Goal: Task Accomplishment & Management: Manage account settings

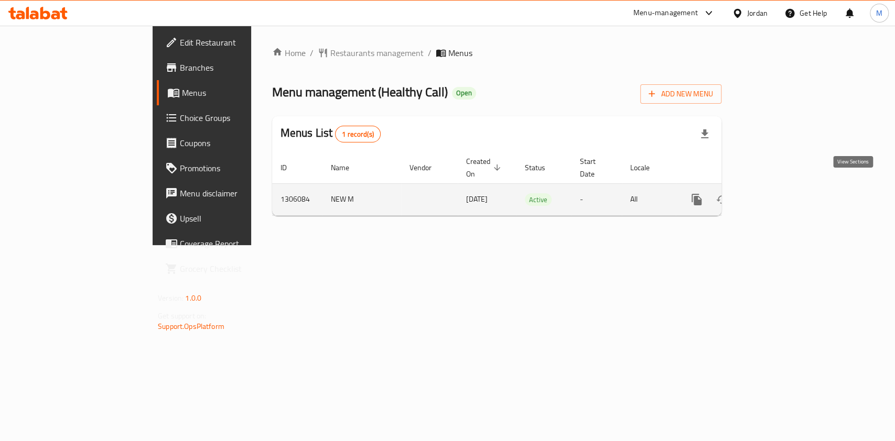
click at [778, 193] on icon "enhanced table" at bounding box center [772, 199] width 13 height 13
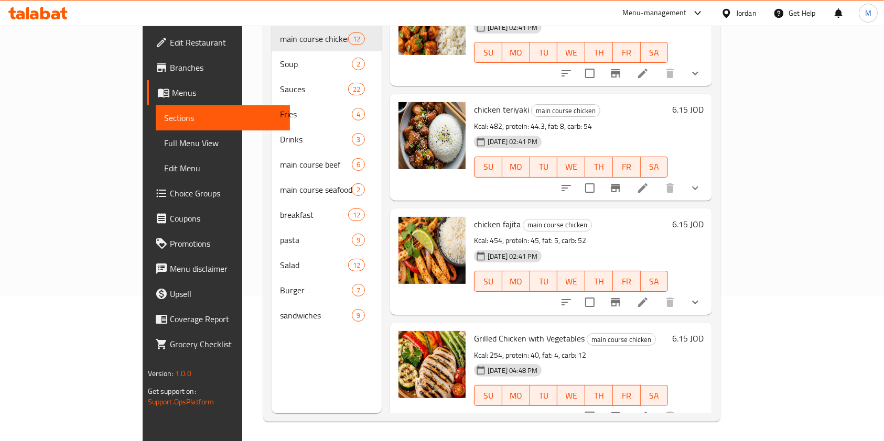
scroll to position [147, 0]
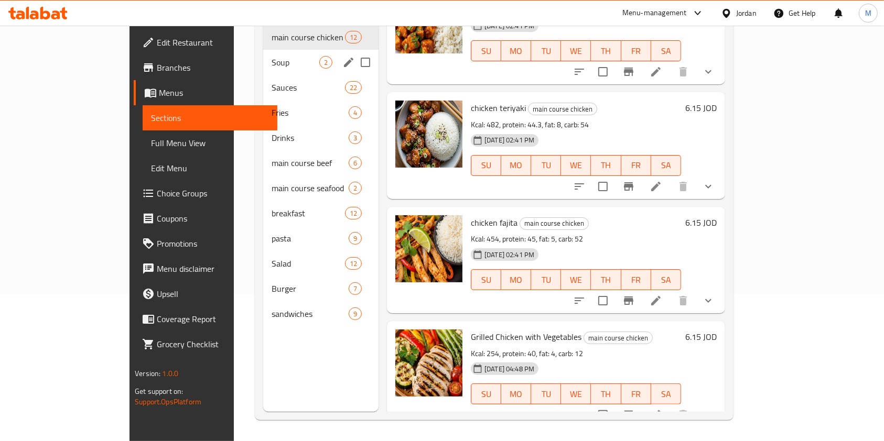
click at [271, 56] on span "Soup" at bounding box center [295, 62] width 48 height 13
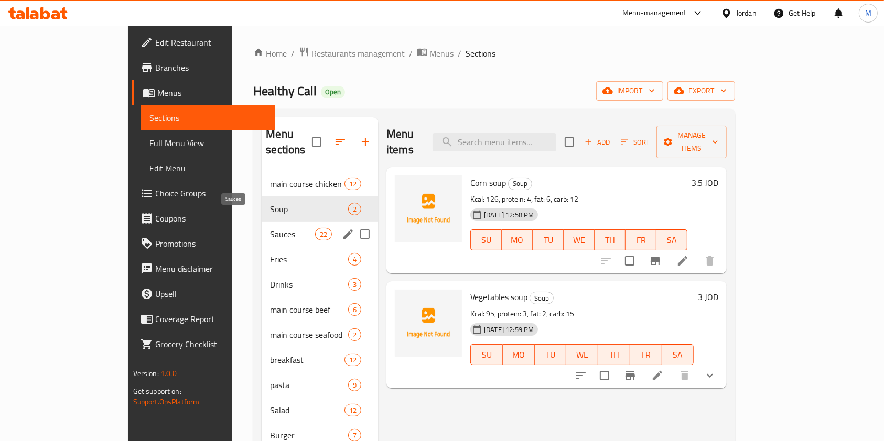
click at [270, 228] on span "Sauces" at bounding box center [292, 234] width 45 height 13
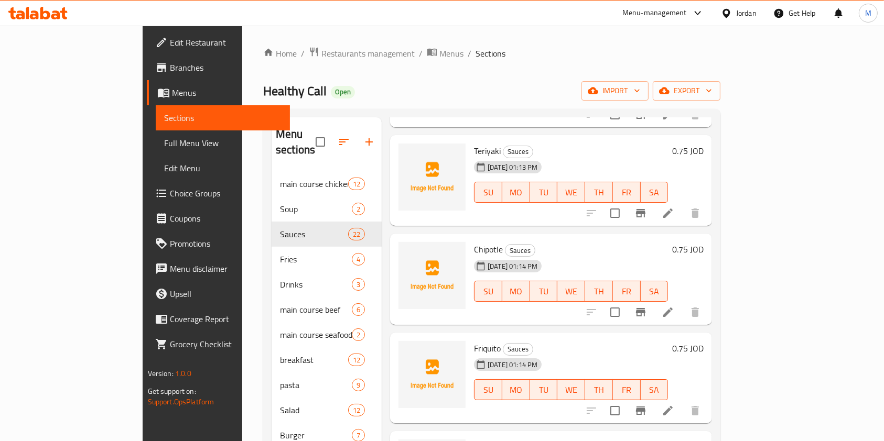
scroll to position [908, 0]
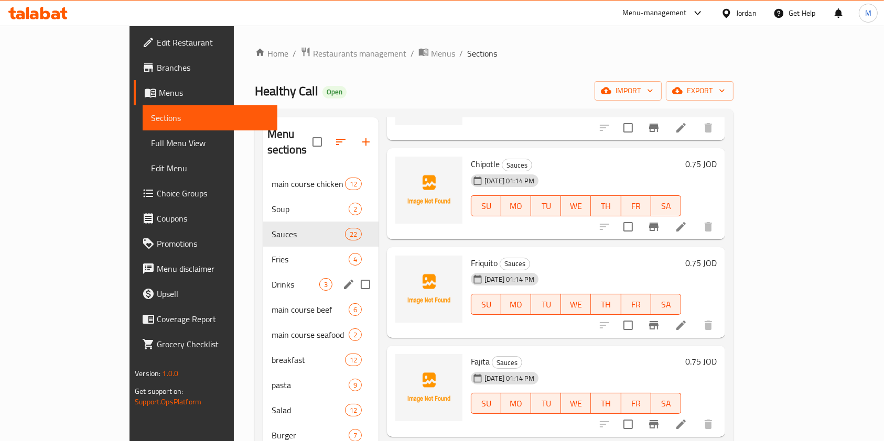
click at [263, 253] on div "Fries 4" at bounding box center [320, 259] width 115 height 25
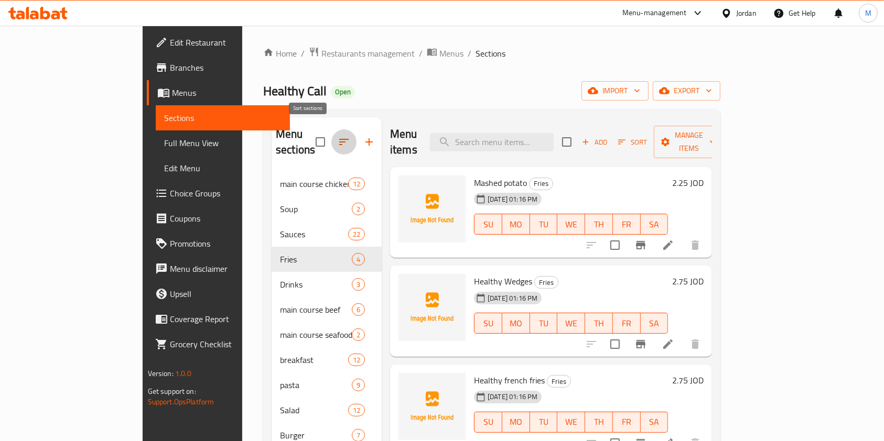
click at [331, 143] on button "button" at bounding box center [343, 141] width 25 height 25
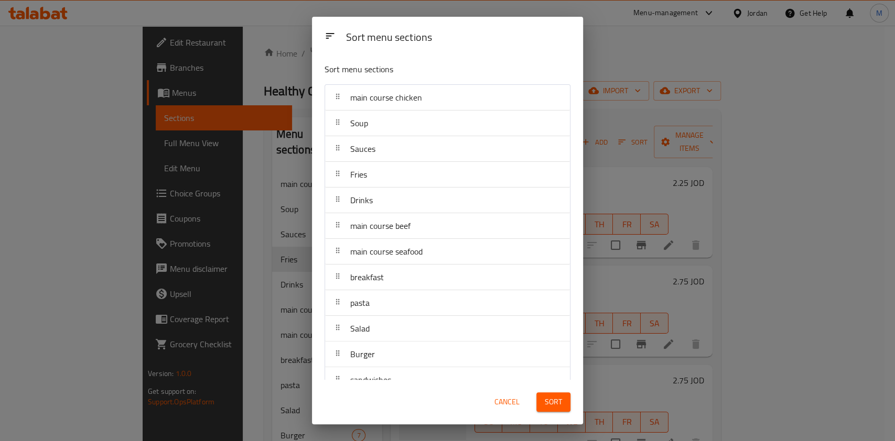
click at [267, 329] on div "Sort menu sections Sort menu sections main course chicken Soup Sauces Fries Dri…" at bounding box center [447, 220] width 895 height 441
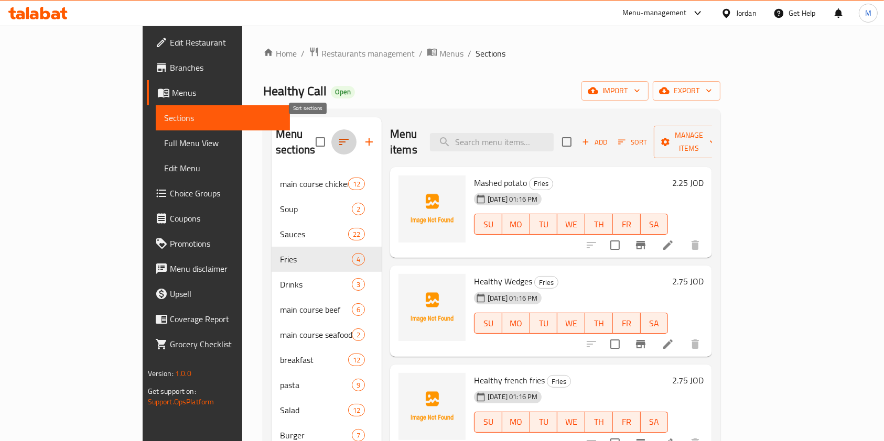
click at [331, 129] on button "button" at bounding box center [343, 141] width 25 height 25
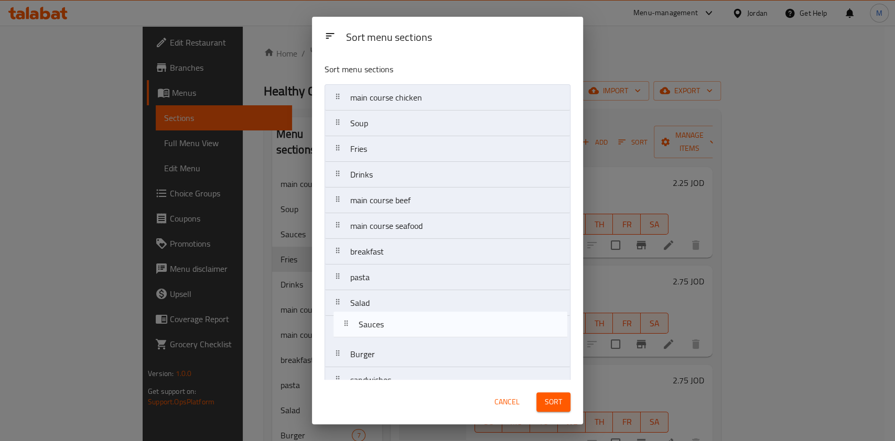
scroll to position [17, 0]
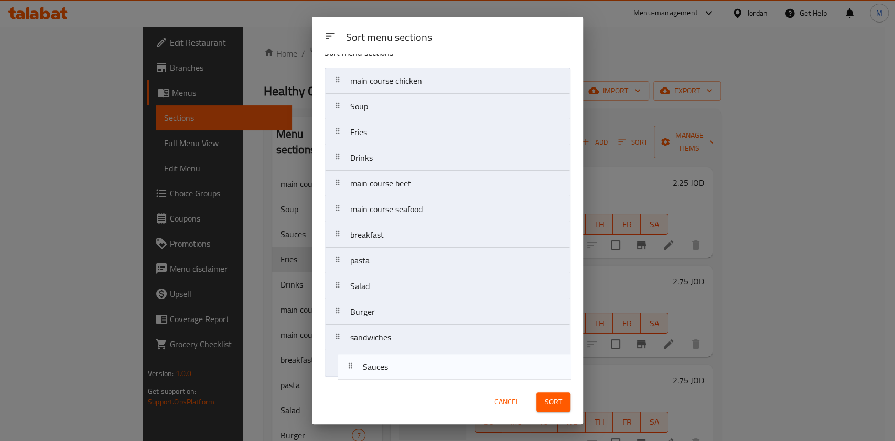
drag, startPoint x: 386, startPoint y: 147, endPoint x: 399, endPoint y: 354, distance: 207.5
click at [398, 365] on nav "main course chicken Soup Sauces Fries Drinks main course beef main course seafo…" at bounding box center [447, 222] width 246 height 309
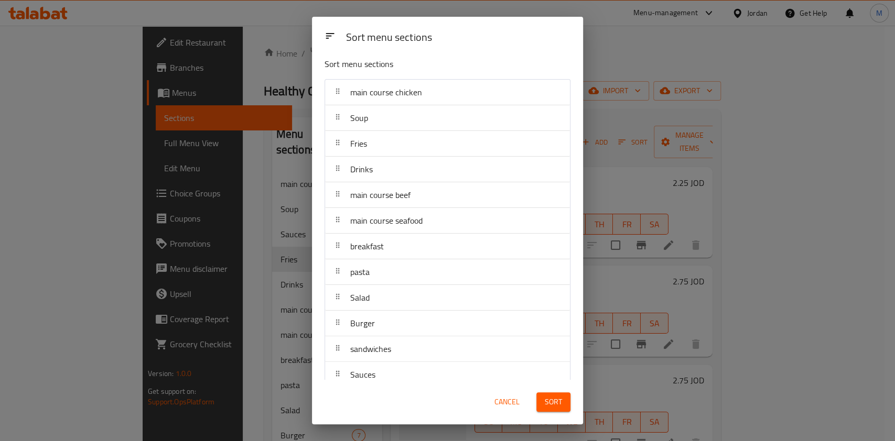
scroll to position [0, 0]
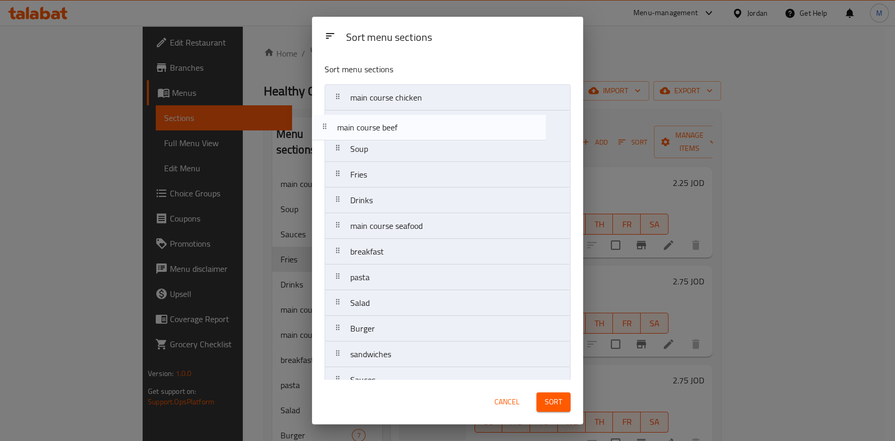
drag, startPoint x: 418, startPoint y: 205, endPoint x: 405, endPoint y: 130, distance: 76.6
click at [405, 130] on nav "main course chicken Soup Fries Drinks main course beef main course seafood brea…" at bounding box center [447, 238] width 246 height 309
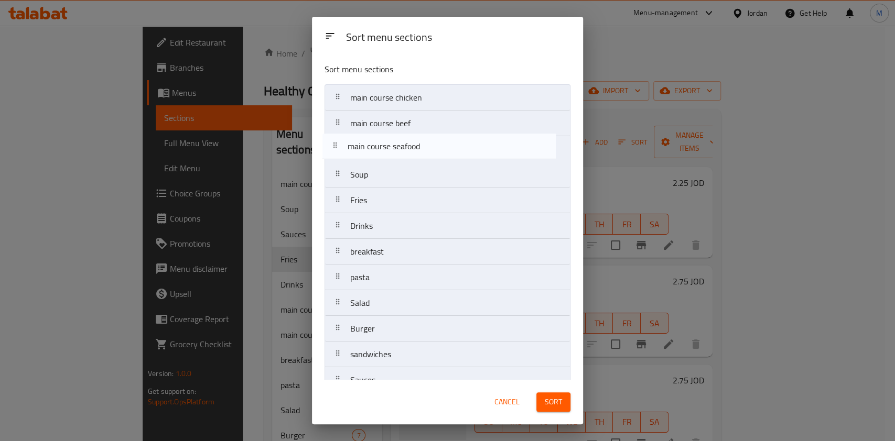
drag, startPoint x: 420, startPoint y: 227, endPoint x: 417, endPoint y: 146, distance: 81.8
click at [417, 146] on nav "main course chicken main course beef Soup Fries Drinks main course seafood brea…" at bounding box center [447, 238] width 246 height 309
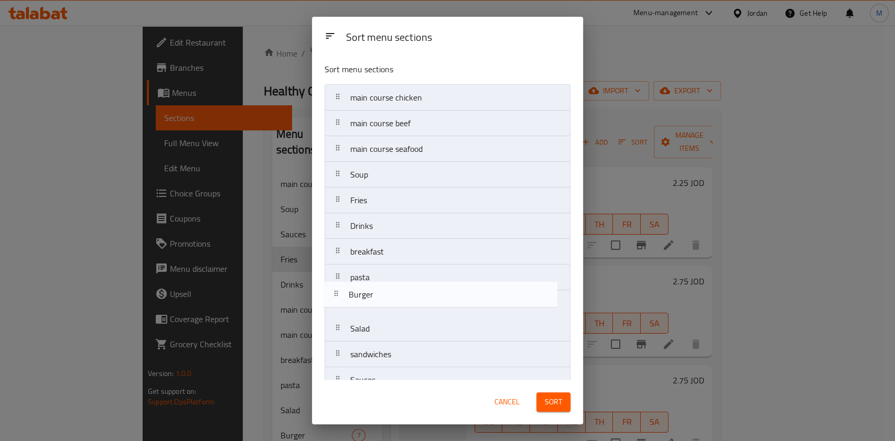
scroll to position [1, 0]
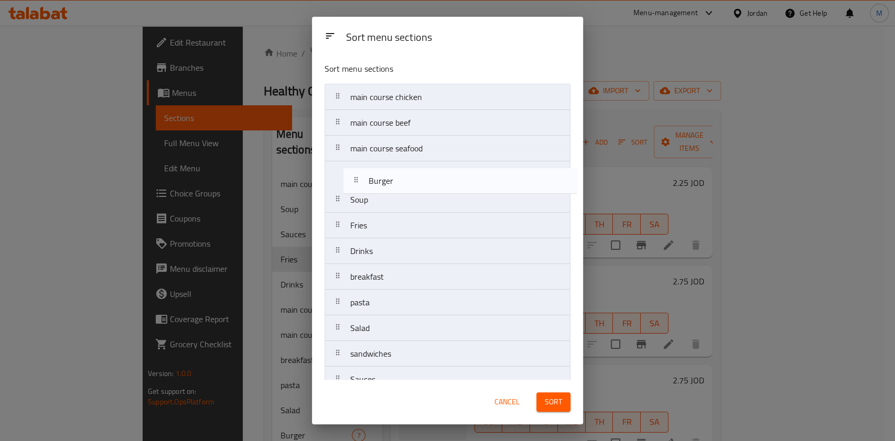
drag, startPoint x: 401, startPoint y: 338, endPoint x: 419, endPoint y: 186, distance: 152.6
click at [419, 186] on nav "main course chicken main course beef main course seafood Soup Fries Drinks brea…" at bounding box center [447, 238] width 246 height 309
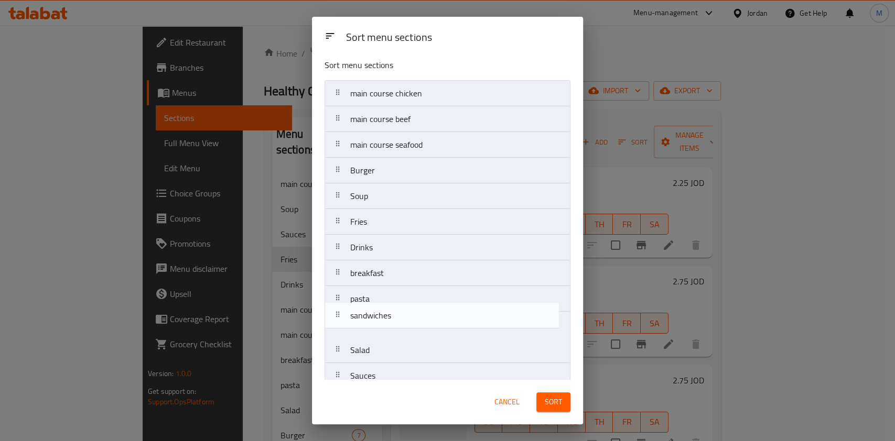
scroll to position [4, 0]
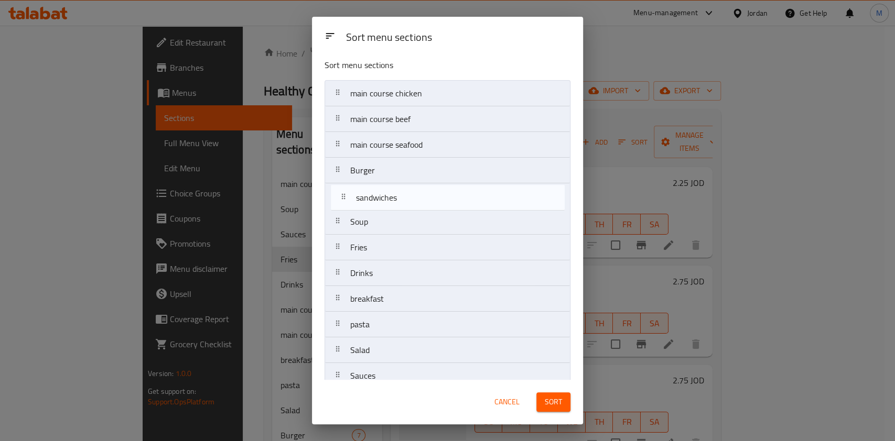
drag, startPoint x: 406, startPoint y: 356, endPoint x: 412, endPoint y: 195, distance: 161.0
click at [412, 195] on nav "main course chicken main course beef main course seafood Burger Soup Fries Drin…" at bounding box center [447, 234] width 246 height 309
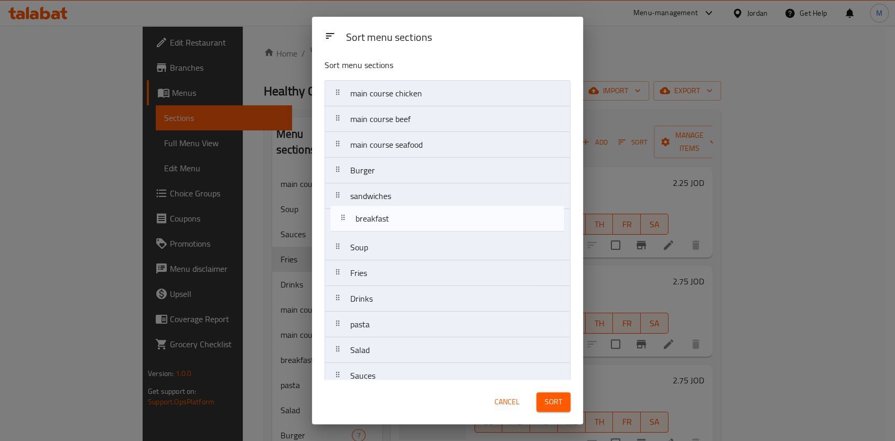
drag, startPoint x: 386, startPoint y: 304, endPoint x: 391, endPoint y: 219, distance: 85.1
click at [391, 219] on nav "main course chicken main course beef main course seafood Burger sandwiches Soup…" at bounding box center [447, 234] width 246 height 309
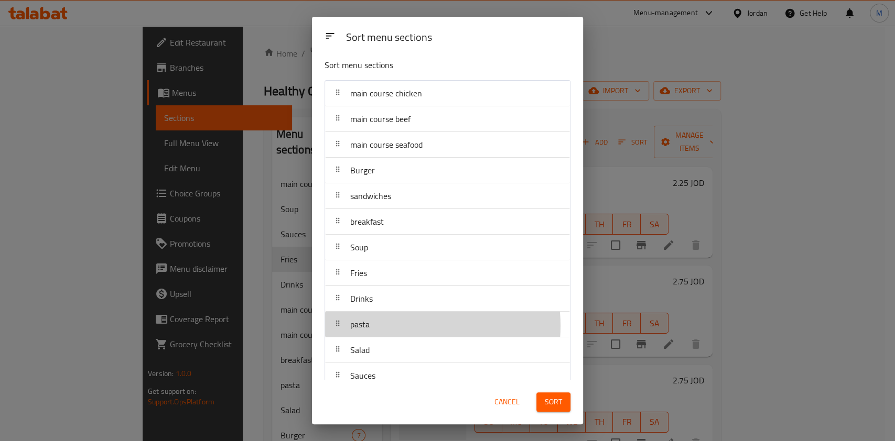
scroll to position [5, 0]
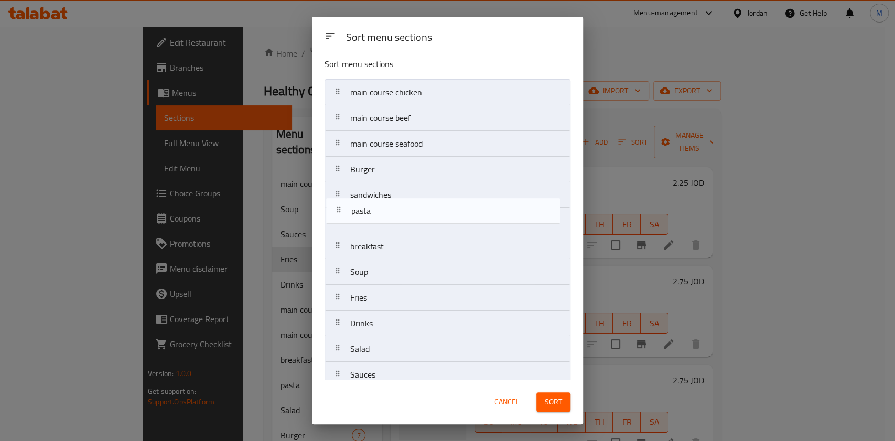
drag, startPoint x: 415, startPoint y: 327, endPoint x: 419, endPoint y: 198, distance: 129.0
click at [419, 198] on nav "main course chicken main course beef main course seafood Burger sandwiches brea…" at bounding box center [447, 233] width 246 height 309
drag, startPoint x: 408, startPoint y: 191, endPoint x: 406, endPoint y: 217, distance: 26.3
click at [406, 217] on nav "main course chicken main course beef main course seafood Burger sandwiches past…" at bounding box center [447, 233] width 246 height 309
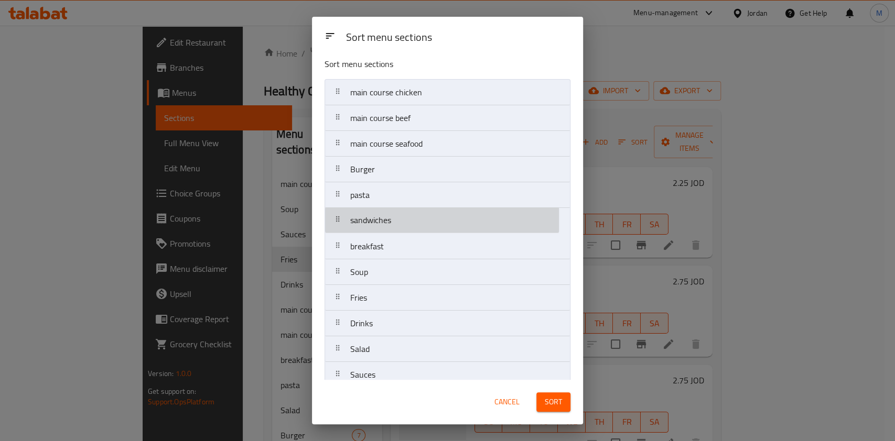
drag, startPoint x: 409, startPoint y: 220, endPoint x: 408, endPoint y: 201, distance: 18.4
click at [408, 201] on nav "main course chicken main course beef main course seafood Burger pasta sandwiche…" at bounding box center [447, 233] width 246 height 309
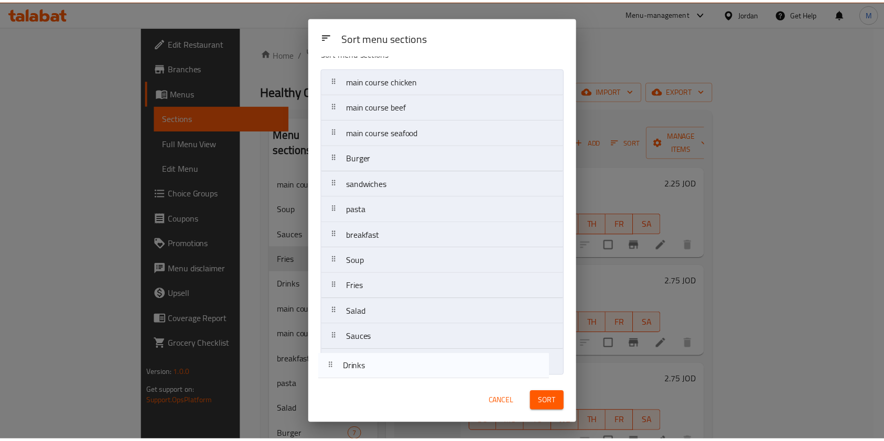
scroll to position [17, 0]
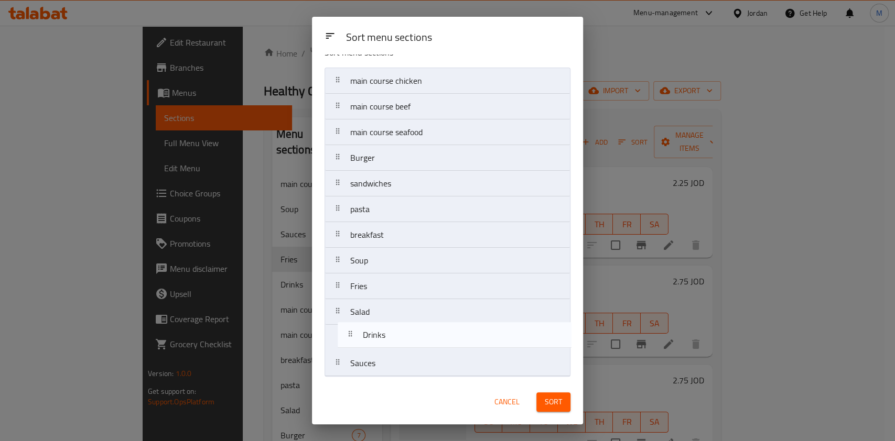
drag, startPoint x: 405, startPoint y: 324, endPoint x: 418, endPoint y: 339, distance: 20.0
click at [418, 339] on nav "main course chicken main course beef main course seafood Burger sandwiches past…" at bounding box center [447, 222] width 246 height 309
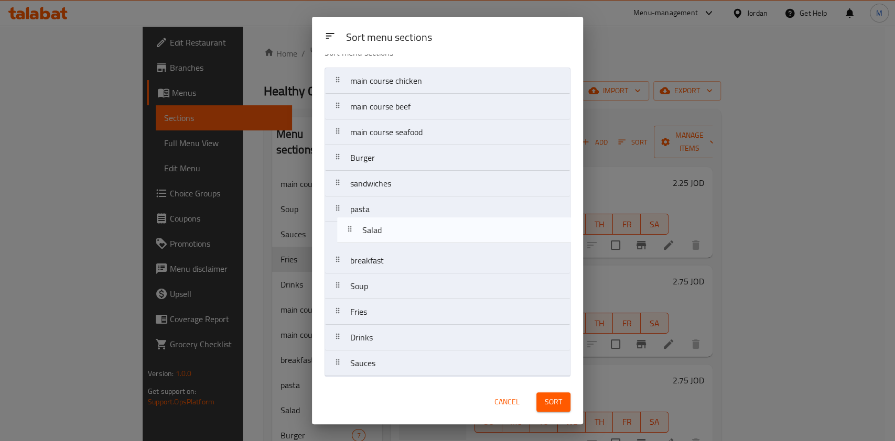
drag, startPoint x: 399, startPoint y: 317, endPoint x: 412, endPoint y: 233, distance: 84.9
click at [412, 233] on nav "main course chicken main course beef main course seafood Burger sandwiches past…" at bounding box center [447, 222] width 246 height 309
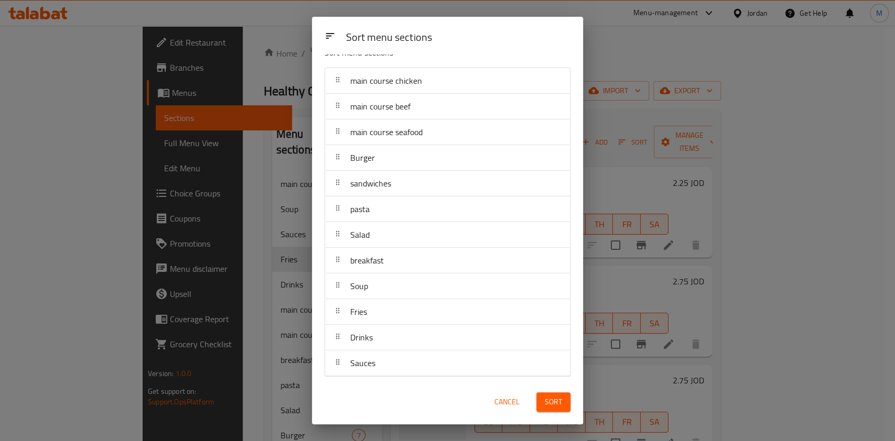
drag, startPoint x: 549, startPoint y: 394, endPoint x: 542, endPoint y: 398, distance: 8.3
click at [542, 398] on button "Sort" at bounding box center [553, 402] width 34 height 19
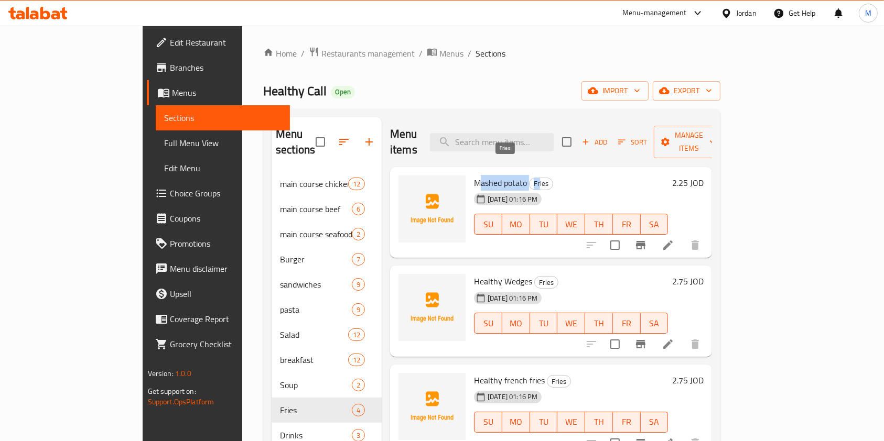
drag, startPoint x: 443, startPoint y: 162, endPoint x: 503, endPoint y: 161, distance: 60.3
click at [503, 176] on h6 "Mashed potato Fries" at bounding box center [571, 183] width 194 height 15
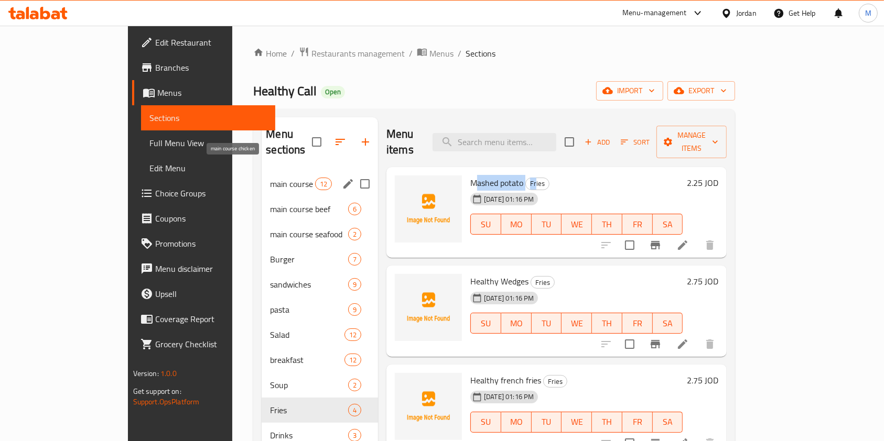
click at [270, 178] on span "main course chicken" at bounding box center [292, 184] width 45 height 13
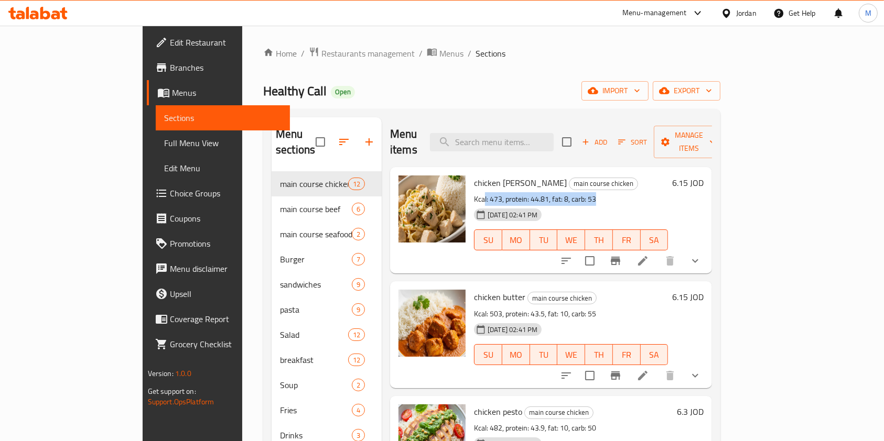
drag, startPoint x: 452, startPoint y: 185, endPoint x: 570, endPoint y: 182, distance: 117.9
click at [570, 193] on p "Kcal: 473, protein: 44.81, fat: 8, carb: 53" at bounding box center [571, 199] width 194 height 13
drag, startPoint x: 571, startPoint y: 219, endPoint x: 531, endPoint y: 209, distance: 41.6
click at [553, 233] on span "TU" at bounding box center [543, 240] width 19 height 15
click at [636, 193] on p "Kcal: 473, protein: 44.81, fat: 8, carb: 53" at bounding box center [571, 199] width 194 height 13
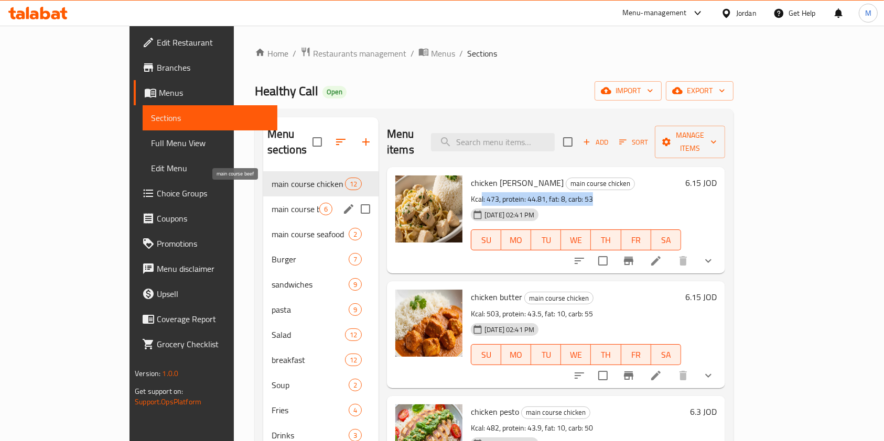
drag, startPoint x: 271, startPoint y: 196, endPoint x: 276, endPoint y: 192, distance: 6.3
click at [276, 203] on span "main course beef" at bounding box center [295, 209] width 48 height 13
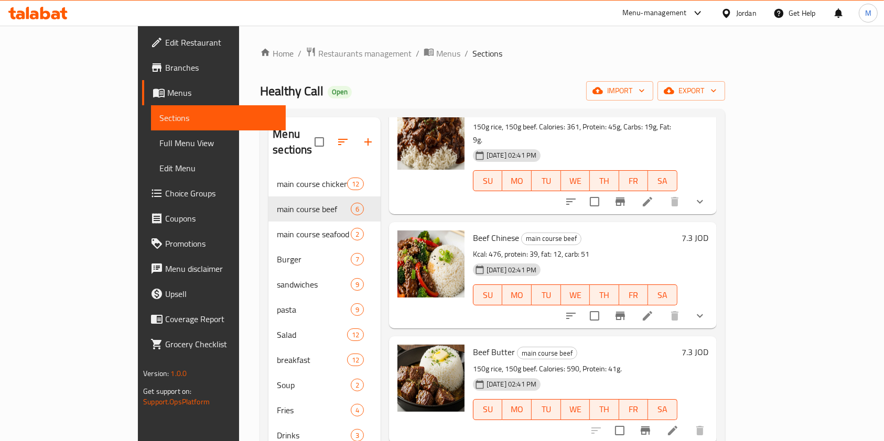
scroll to position [272, 0]
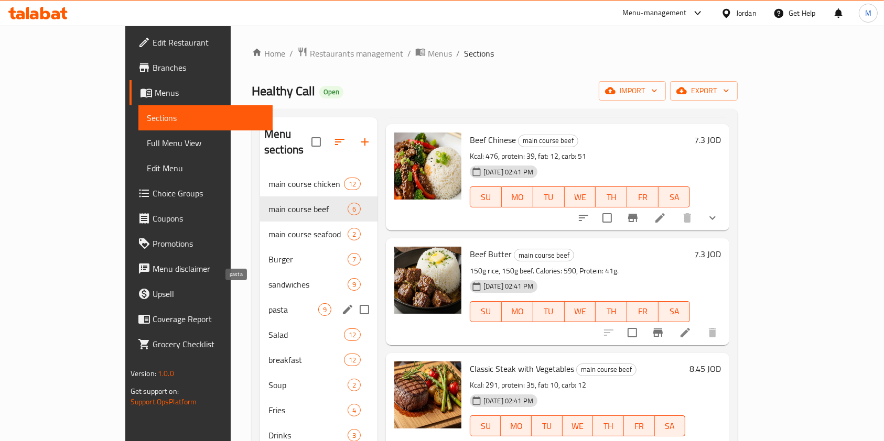
drag, startPoint x: 234, startPoint y: 291, endPoint x: 233, endPoint y: 286, distance: 5.3
click at [268, 303] on span "pasta" at bounding box center [293, 309] width 50 height 13
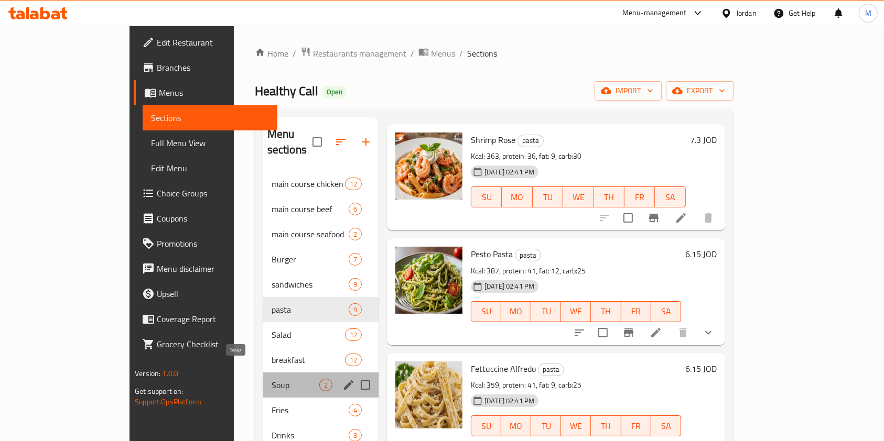
click at [271, 379] on span "Soup" at bounding box center [295, 385] width 48 height 13
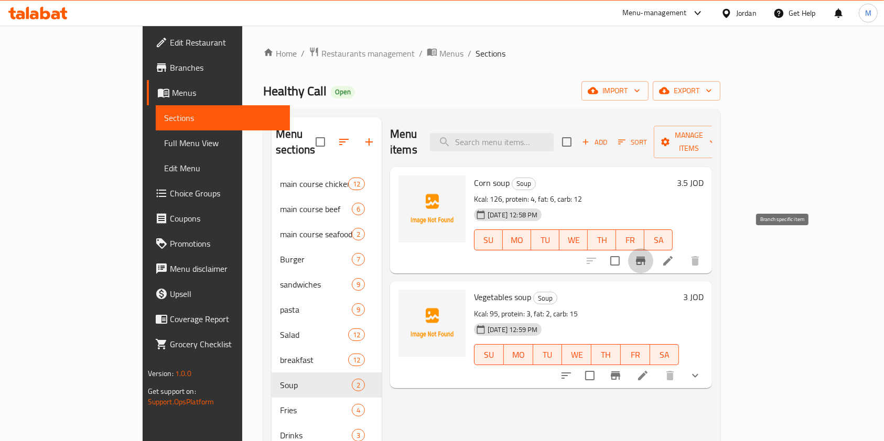
click at [647, 255] on icon "Branch-specific-item" at bounding box center [640, 261] width 13 height 13
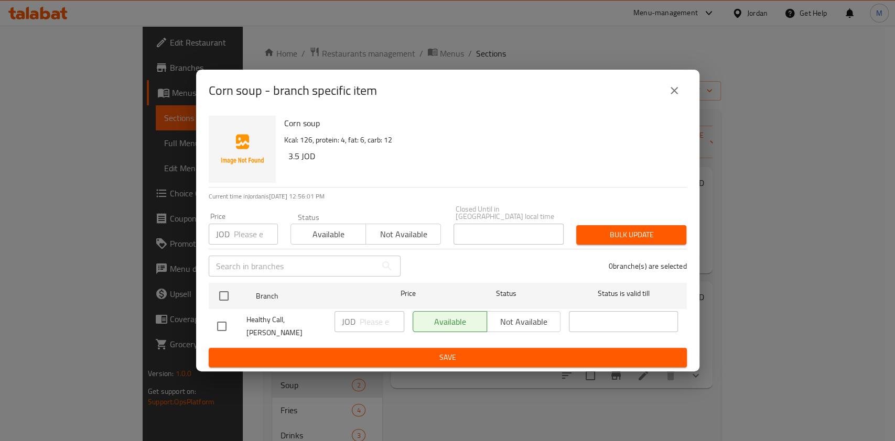
click at [658, 100] on div "Corn soup - branch specific item" at bounding box center [448, 90] width 478 height 25
click at [670, 97] on icon "close" at bounding box center [674, 90] width 13 height 13
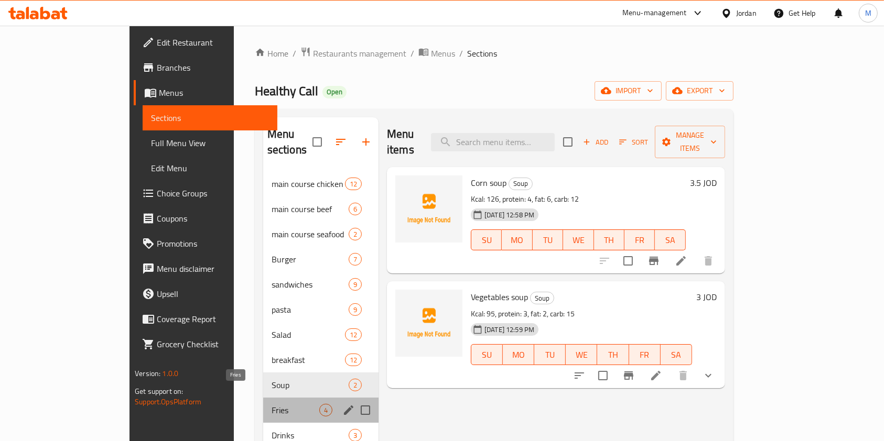
drag, startPoint x: 220, startPoint y: 398, endPoint x: 222, endPoint y: 389, distance: 9.2
click at [271, 404] on span "Fries" at bounding box center [295, 410] width 48 height 13
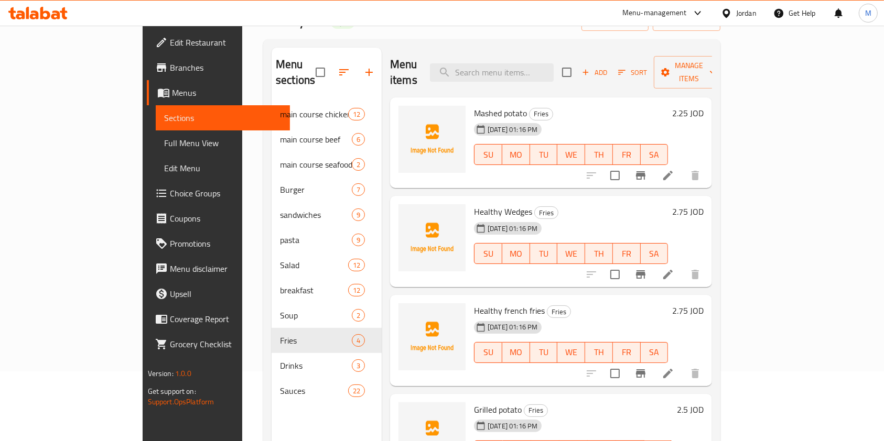
scroll to position [147, 0]
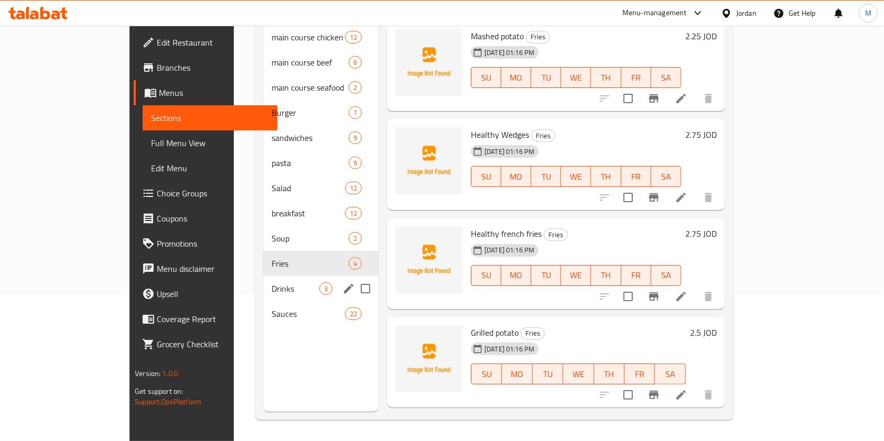
click at [271, 282] on span "Drinks" at bounding box center [295, 288] width 48 height 13
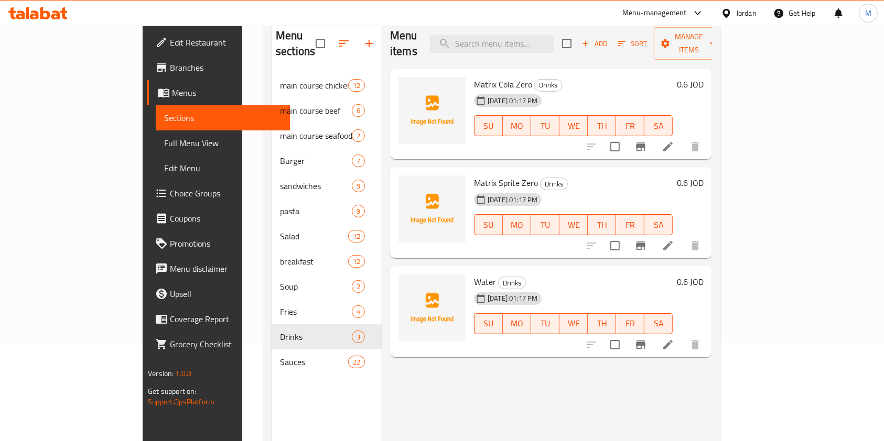
scroll to position [77, 0]
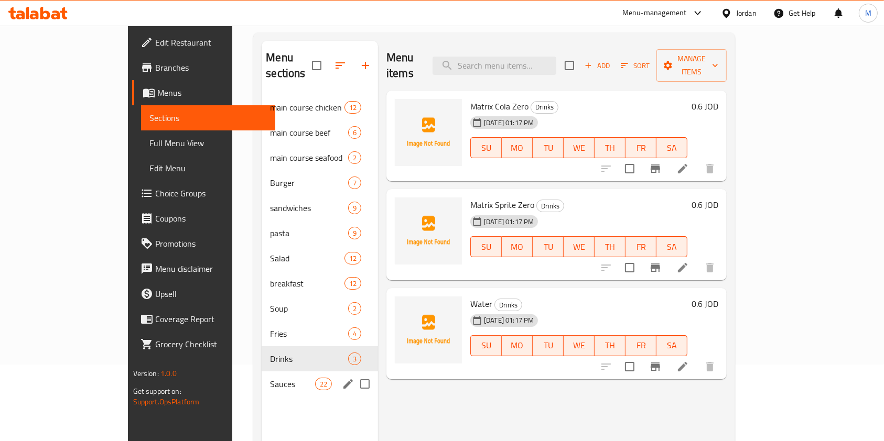
click at [262, 376] on div "Sauces 22" at bounding box center [320, 384] width 116 height 25
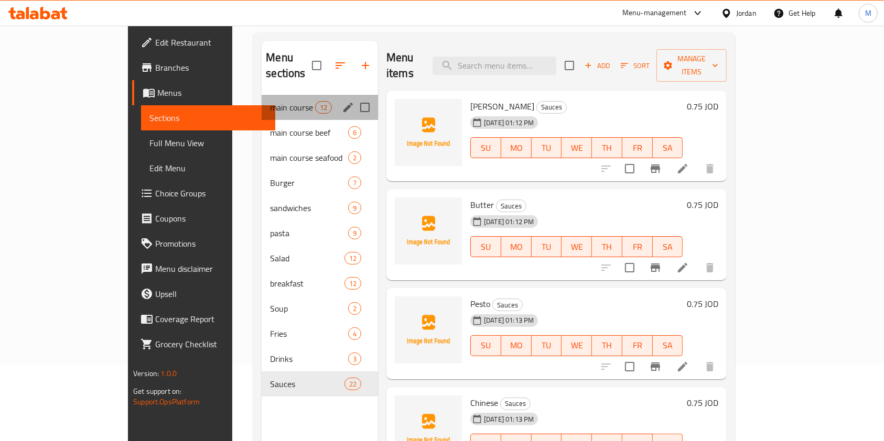
click at [271, 101] on div "main course chicken 12" at bounding box center [320, 107] width 116 height 25
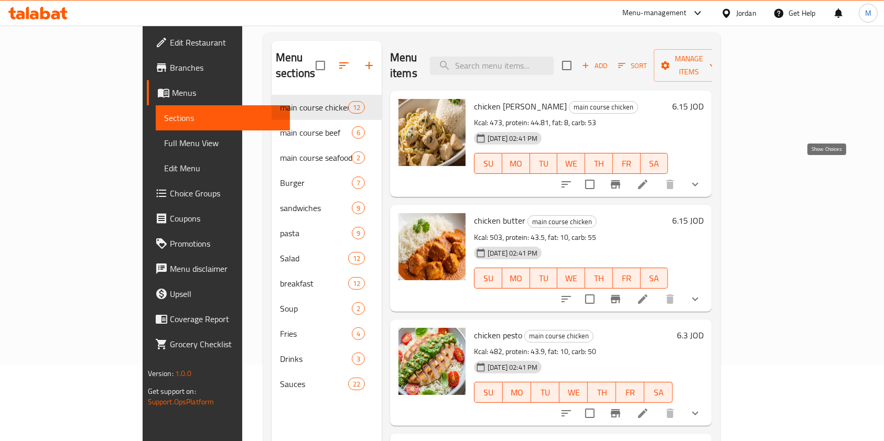
click at [701, 178] on icon "show more" at bounding box center [695, 184] width 13 height 13
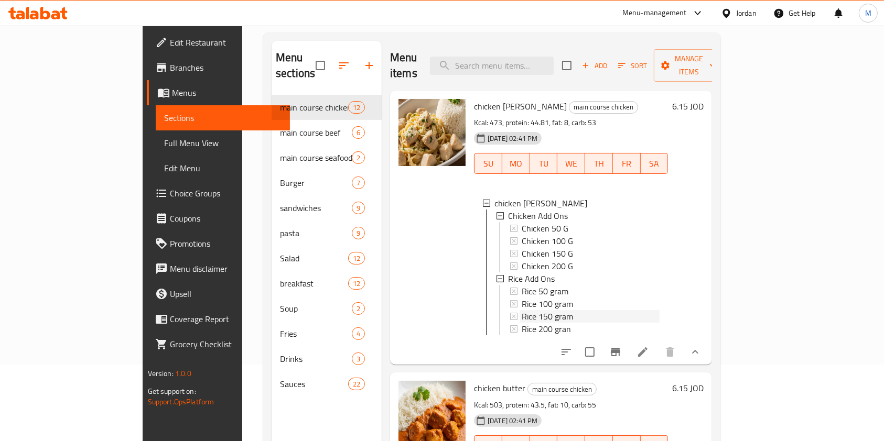
click at [524, 310] on span "Rice 150 gram" at bounding box center [546, 316] width 51 height 13
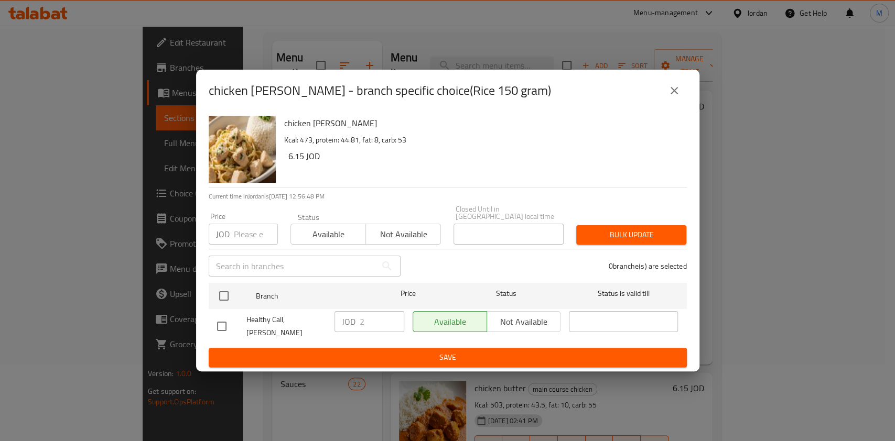
click at [676, 97] on icon "close" at bounding box center [674, 90] width 13 height 13
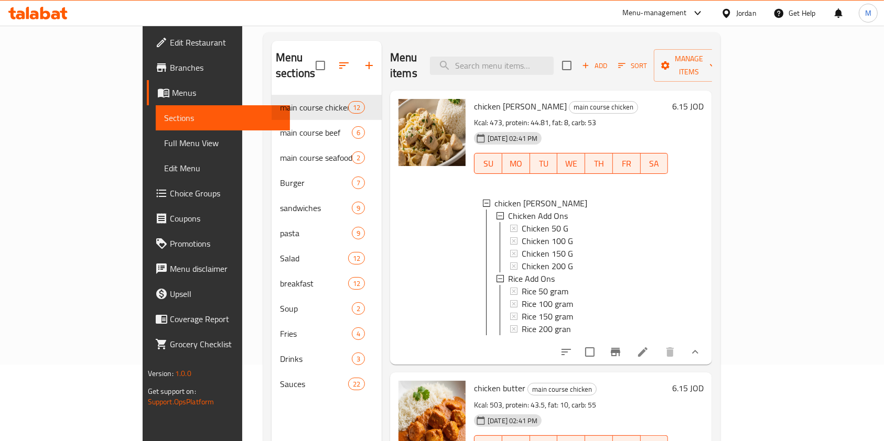
scroll to position [1, 0]
click at [529, 322] on span "Rice 200 gran" at bounding box center [545, 328] width 49 height 13
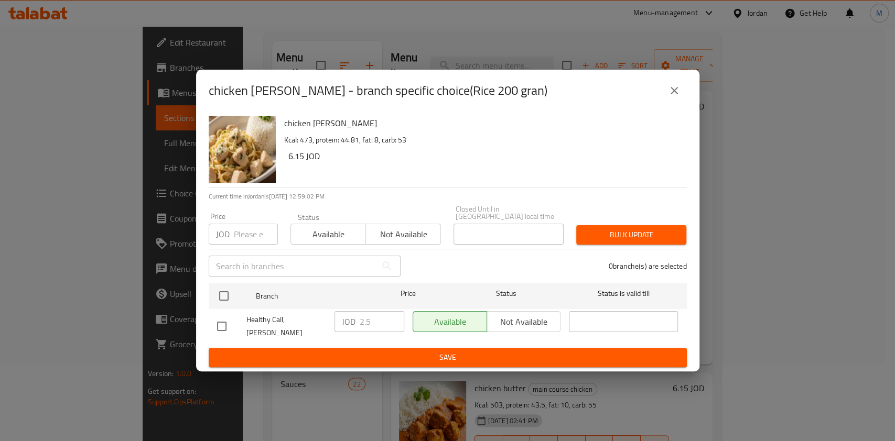
click at [671, 94] on icon "close" at bounding box center [673, 90] width 7 height 7
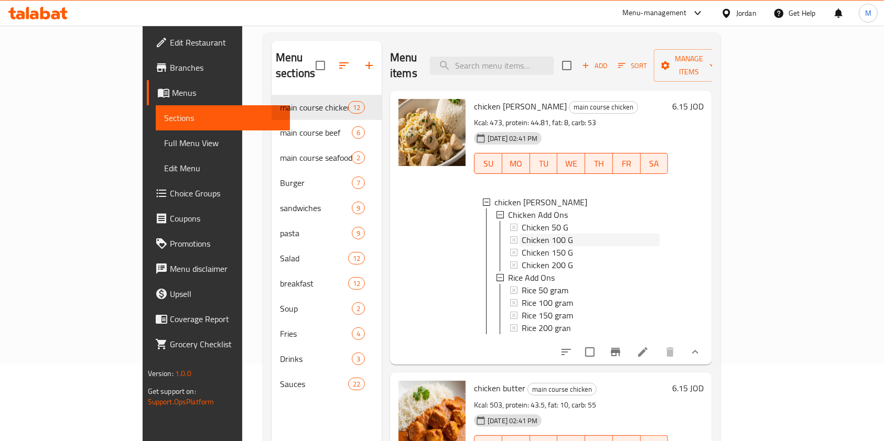
click at [521, 234] on span "Chicken 100 G" at bounding box center [546, 240] width 51 height 13
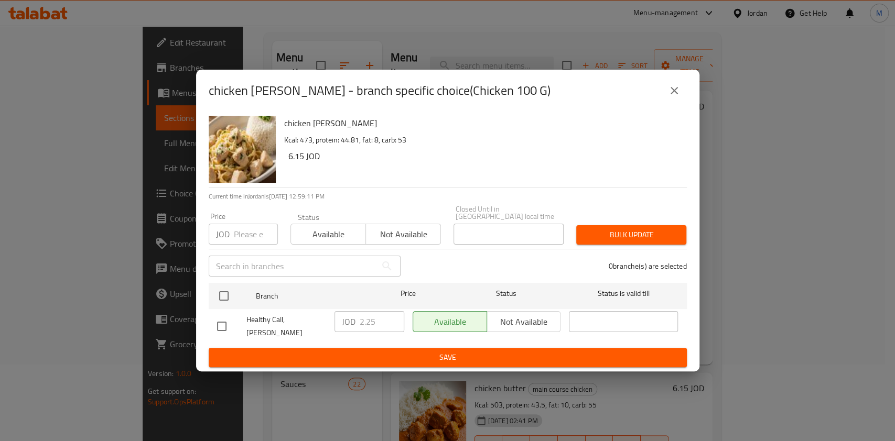
click at [754, 290] on div "chicken Alfredo - branch specific choice(Chicken 100 G) chicken Alfredo Kcal: 4…" at bounding box center [447, 220] width 895 height 441
click at [674, 95] on icon "close" at bounding box center [674, 90] width 13 height 13
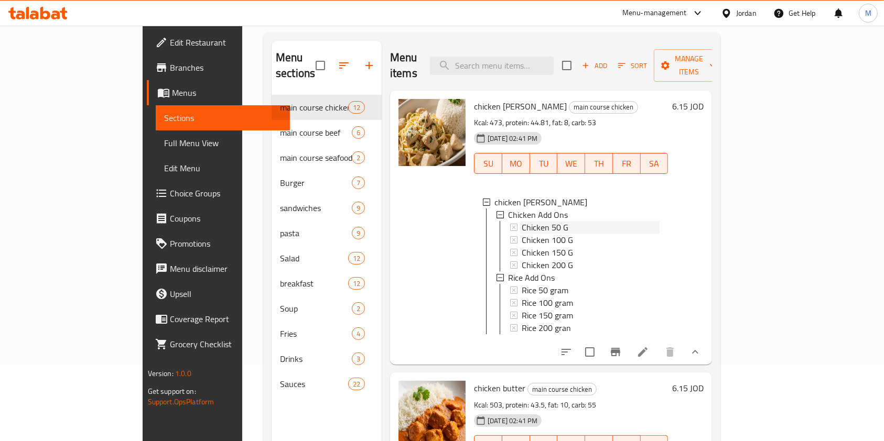
click at [530, 221] on span "Chicken 50 G" at bounding box center [544, 227] width 47 height 13
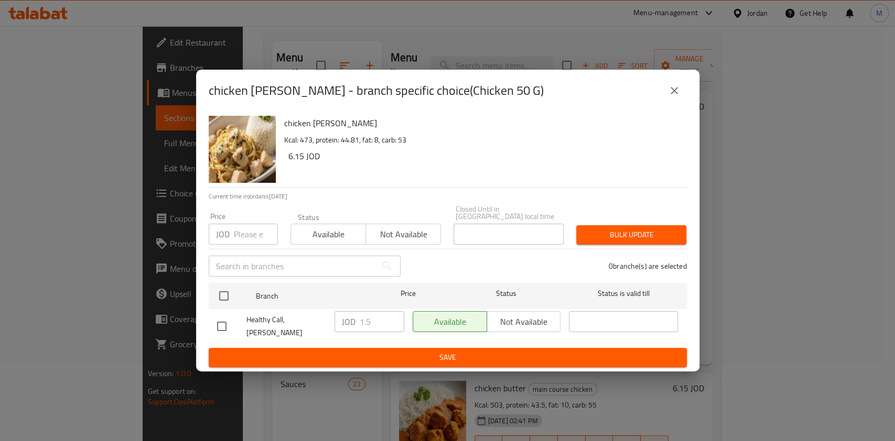
click at [669, 222] on div "Bulk update" at bounding box center [631, 235] width 123 height 32
click at [679, 97] on icon "close" at bounding box center [674, 90] width 13 height 13
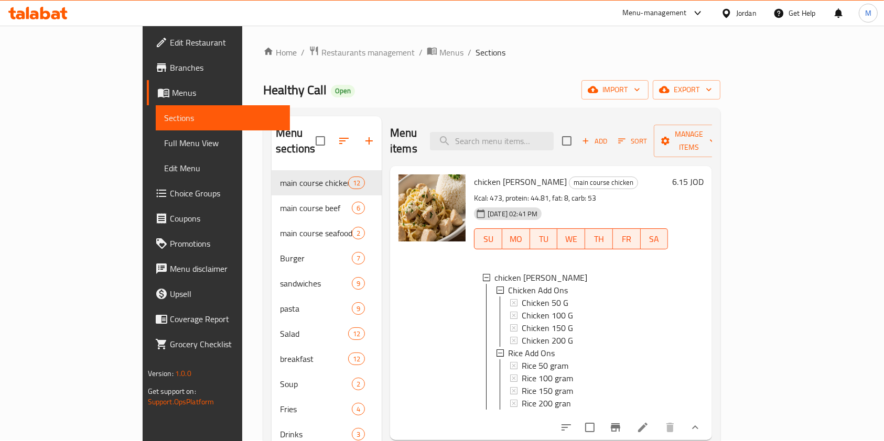
scroll to position [0, 0]
click at [671, 10] on div "Menu-management" at bounding box center [654, 13] width 64 height 13
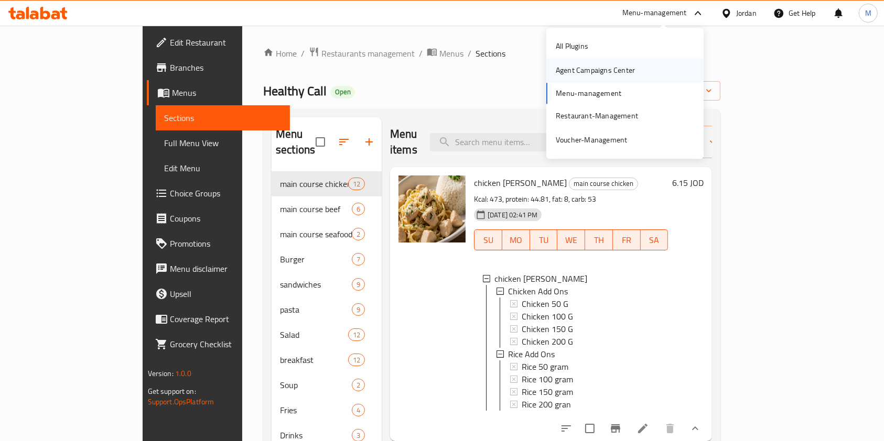
click at [613, 74] on div "Agent Campaigns Center" at bounding box center [595, 71] width 79 height 12
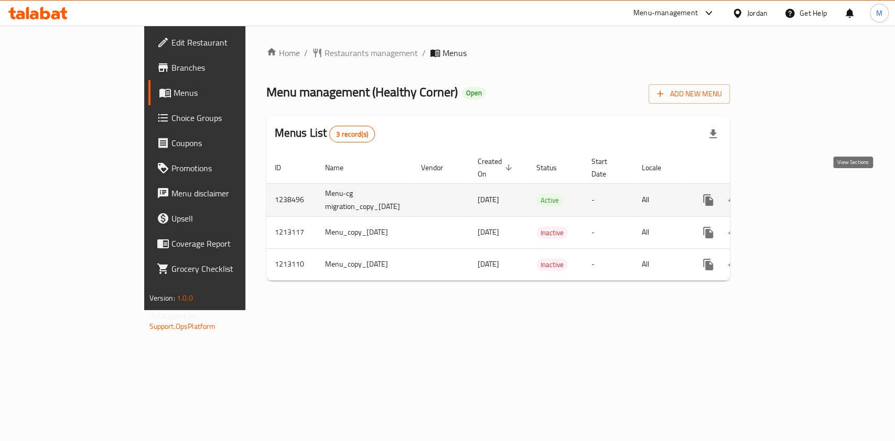
click at [790, 194] on icon "enhanced table" at bounding box center [783, 200] width 13 height 13
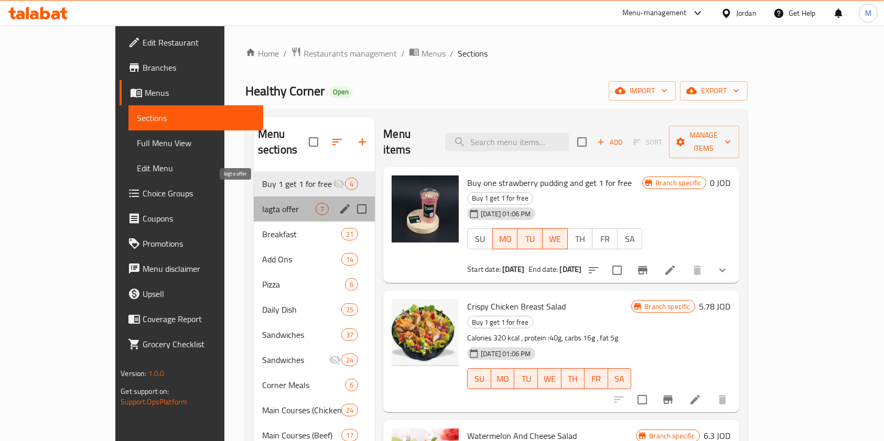
drag, startPoint x: 219, startPoint y: 197, endPoint x: 255, endPoint y: 203, distance: 36.8
click at [262, 203] on span "lagta offer" at bounding box center [288, 209] width 53 height 13
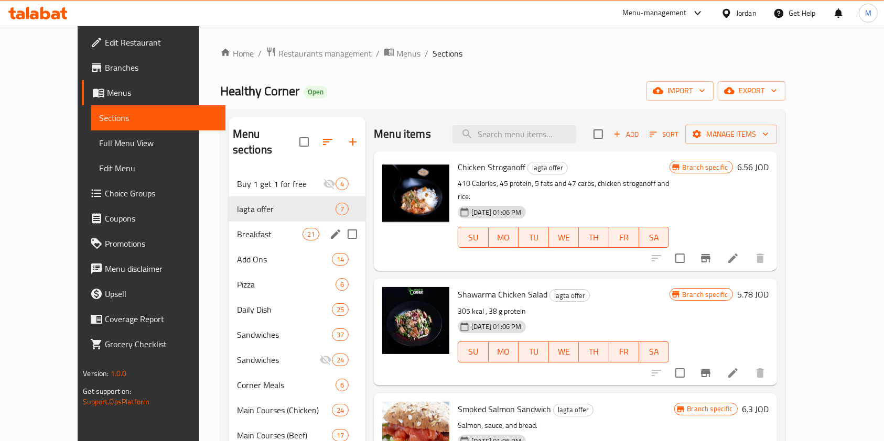
click at [228, 228] on div "Breakfast 21" at bounding box center [296, 234] width 137 height 25
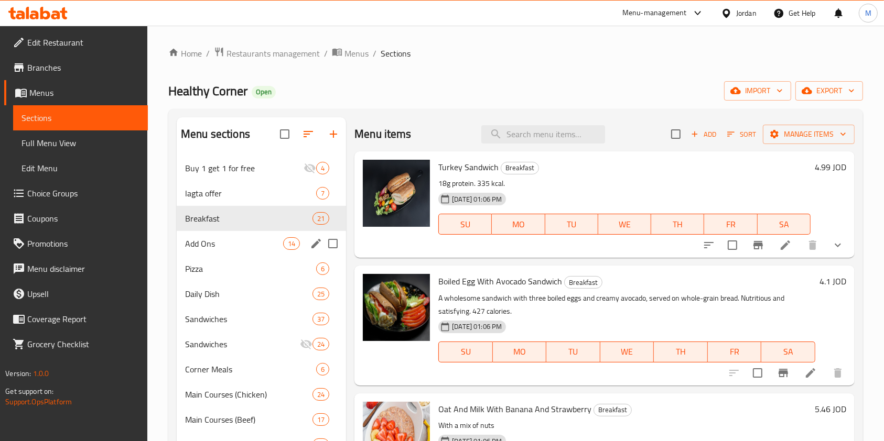
click at [219, 254] on div "Add Ons 14" at bounding box center [261, 243] width 169 height 25
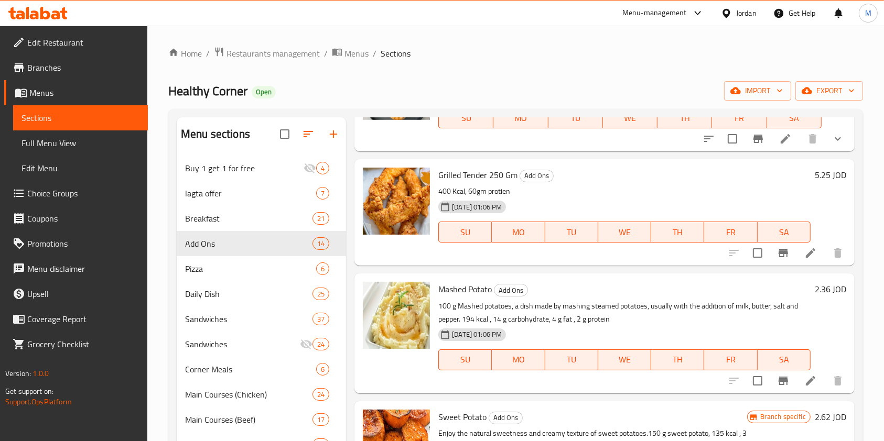
scroll to position [279, 0]
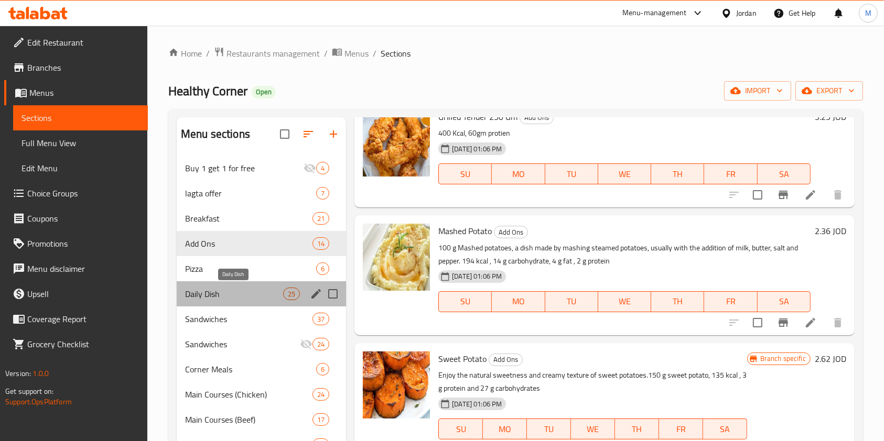
click at [225, 293] on span "Daily Dish" at bounding box center [234, 294] width 98 height 13
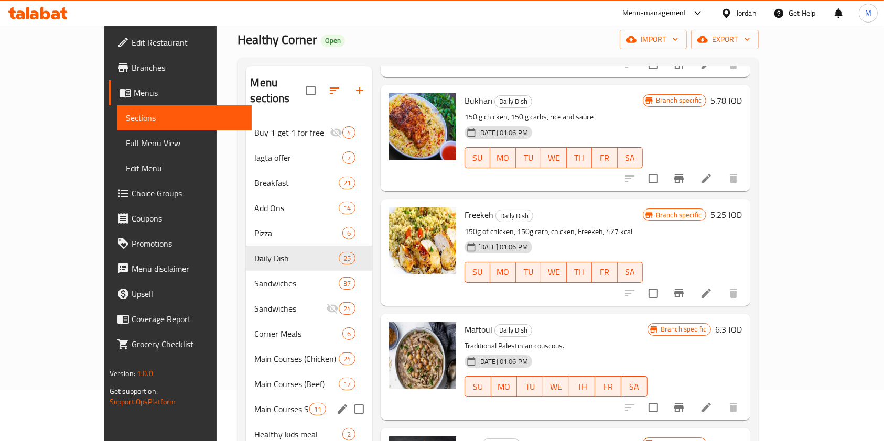
scroll to position [139, 0]
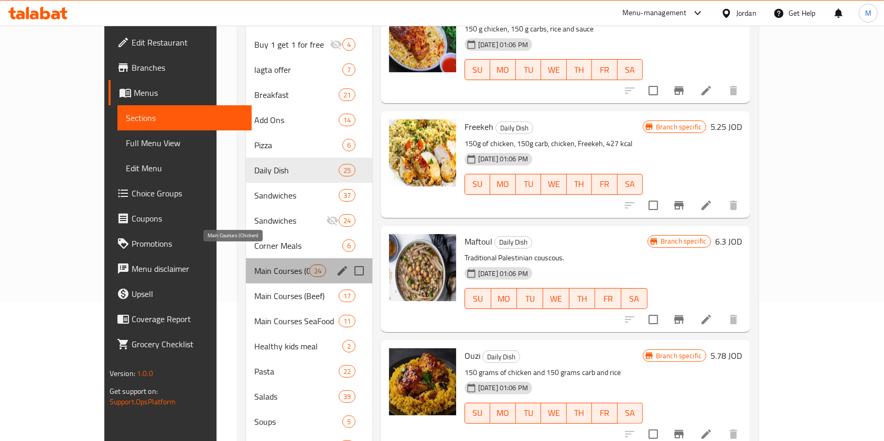
click at [254, 265] on span "Main Courses (Chicken)" at bounding box center [281, 271] width 55 height 13
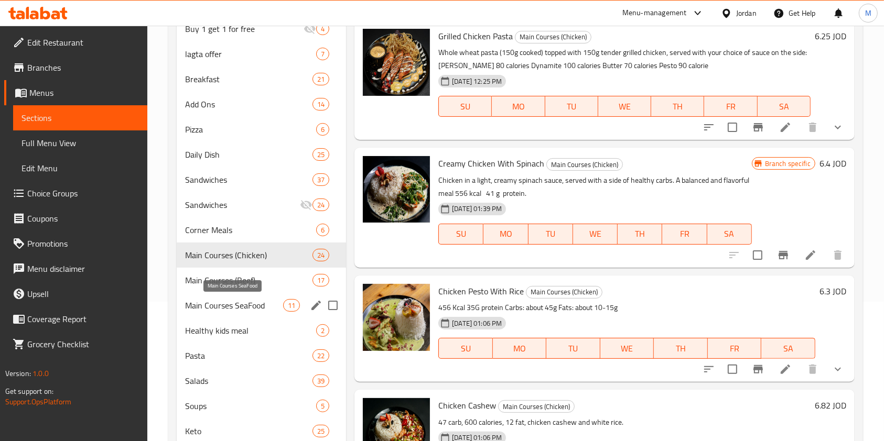
click at [248, 308] on span "Main Courses SeaFood" at bounding box center [234, 305] width 98 height 13
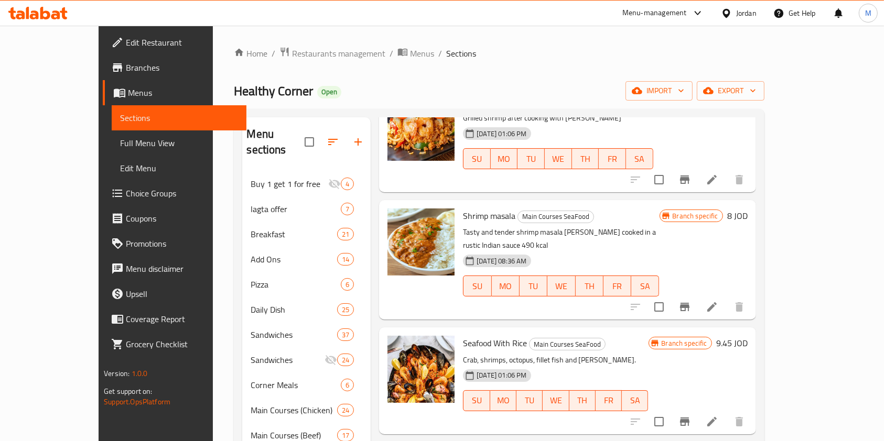
scroll to position [210, 0]
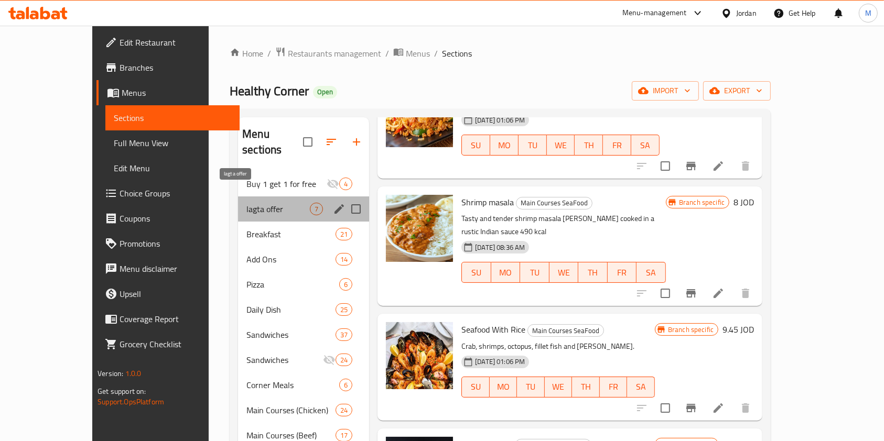
drag, startPoint x: 186, startPoint y: 190, endPoint x: 187, endPoint y: 201, distance: 11.0
click at [246, 203] on span "lagta offer" at bounding box center [277, 209] width 63 height 13
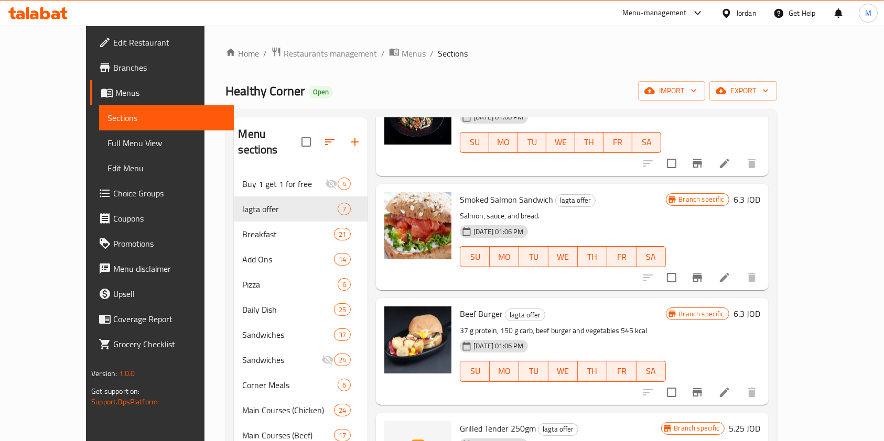
click at [259, 44] on div "Home / Restaurants management / Menus / Sections Healthy Corner Open import exp…" at bounding box center [500, 367] width 593 height 682
click at [284, 49] on span "Restaurants management" at bounding box center [330, 53] width 93 height 13
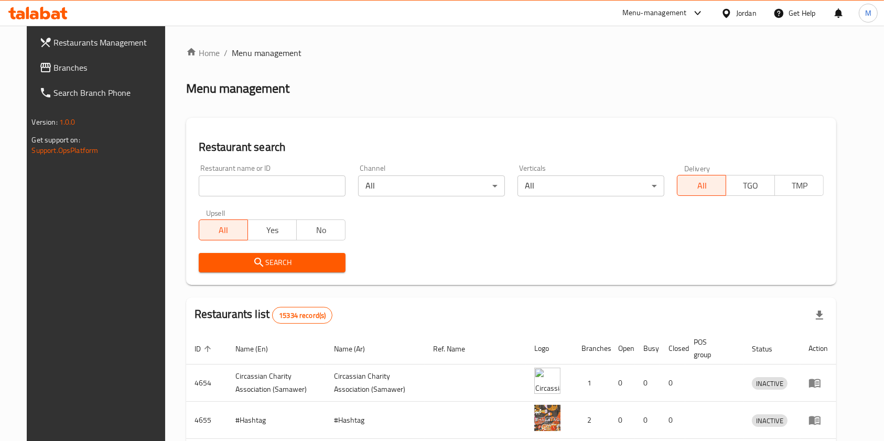
click at [257, 190] on input "search" at bounding box center [272, 186] width 147 height 21
type input "healthy call"
click at [260, 270] on button "Search" at bounding box center [272, 262] width 147 height 19
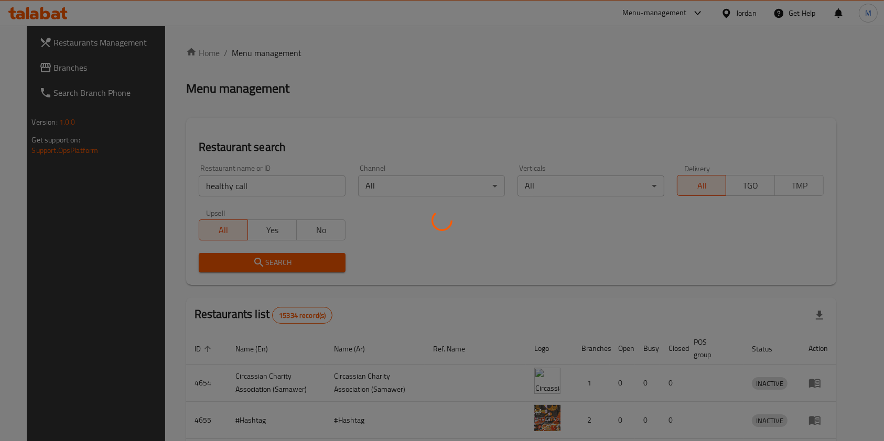
scroll to position [5, 0]
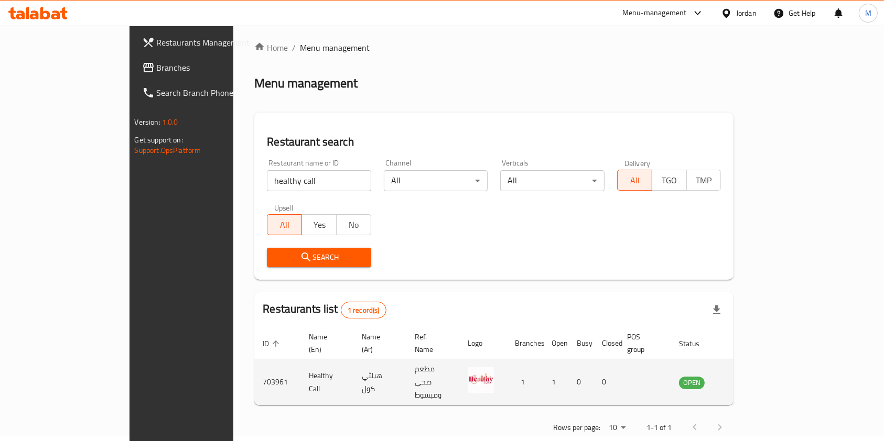
click at [254, 366] on td "703961" at bounding box center [277, 383] width 46 height 46
click at [254, 363] on td "703961" at bounding box center [277, 383] width 46 height 46
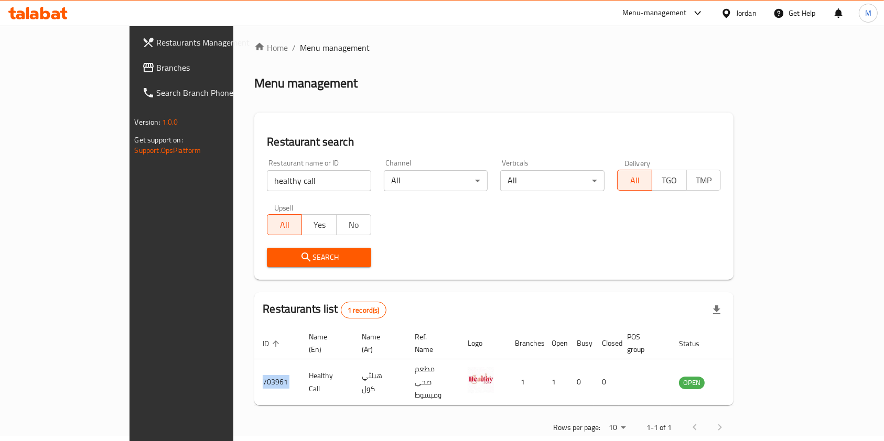
copy td "703961"
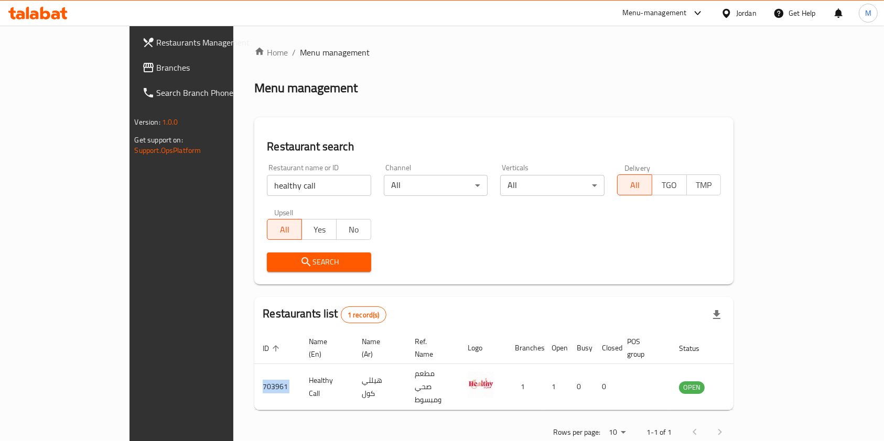
scroll to position [0, 0]
click at [652, 19] on div "Menu-management" at bounding box center [663, 13] width 99 height 25
click at [670, 15] on div "Menu-management" at bounding box center [654, 13] width 64 height 13
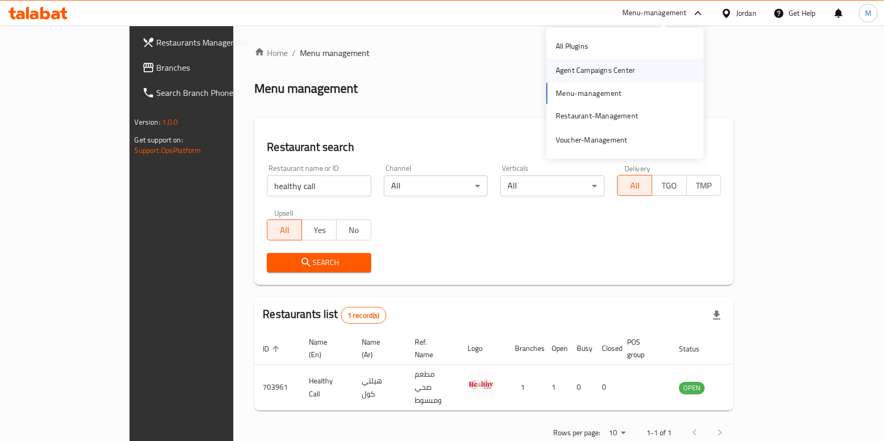
click at [597, 71] on div "Agent Campaigns Center" at bounding box center [595, 71] width 79 height 12
